Goal: Transaction & Acquisition: Book appointment/travel/reservation

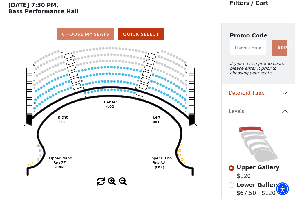
scroll to position [27, 0]
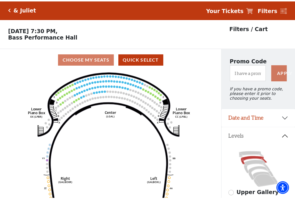
scroll to position [27, 0]
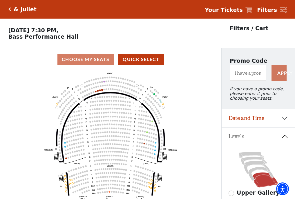
scroll to position [27, 0]
